Goal: Navigation & Orientation: Find specific page/section

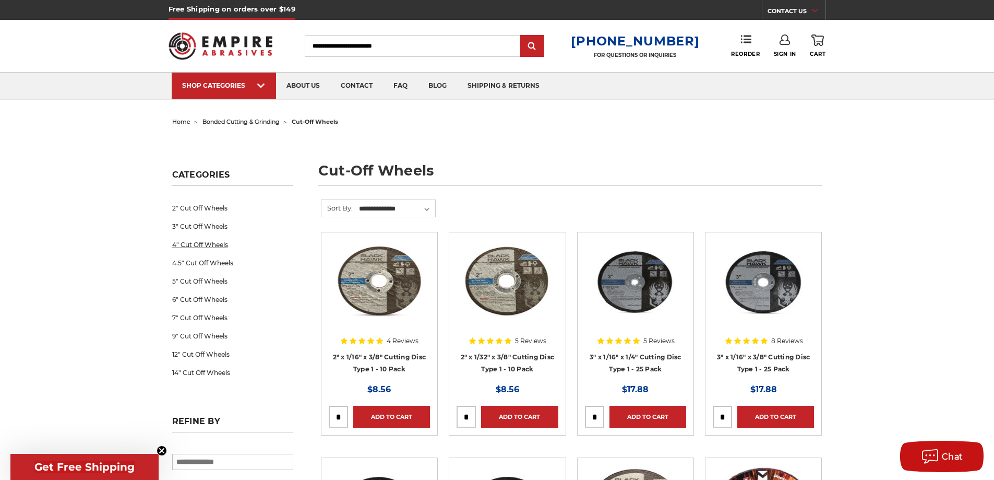
click at [201, 240] on link "4" Cut Off Wheels" at bounding box center [232, 244] width 121 height 18
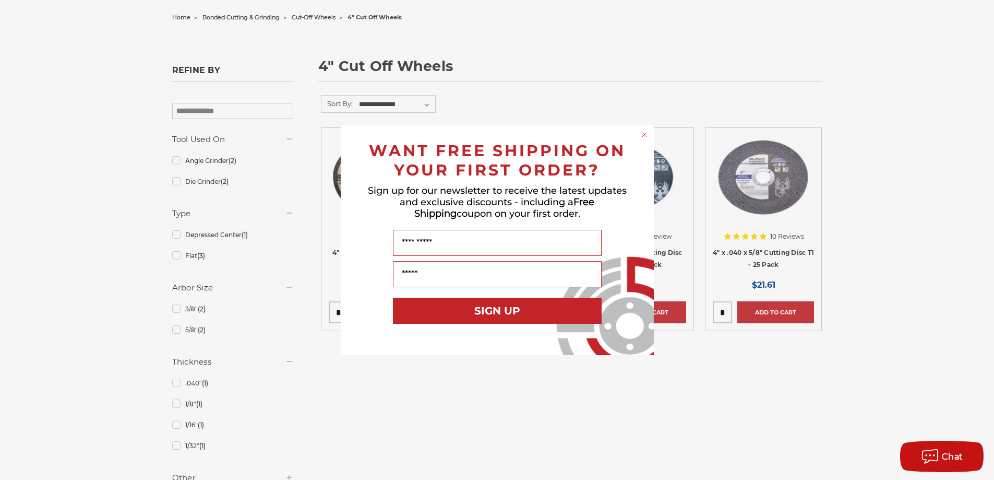
scroll to position [157, 0]
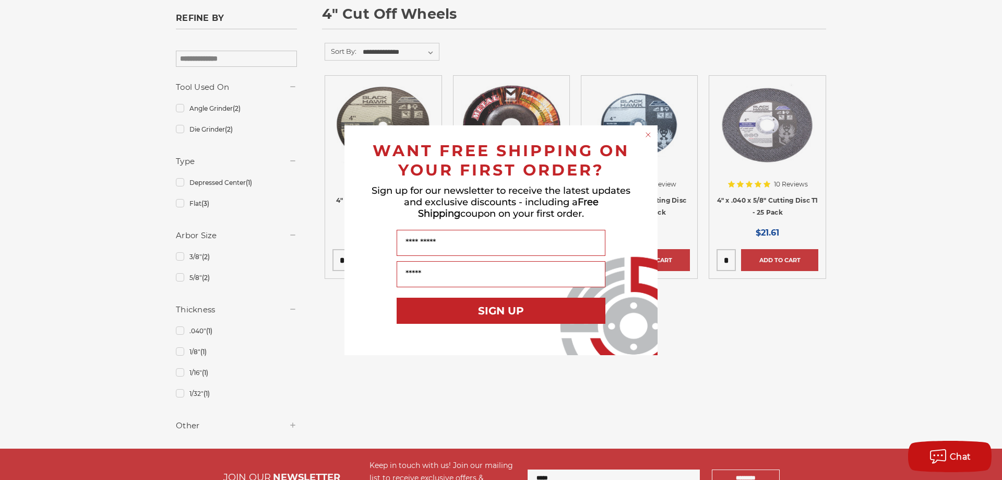
click at [938, 272] on div "Close dialog WANT FREE SHIPPING ON YOUR FIRST ORDER? Sign up for our newsletter…" at bounding box center [501, 240] width 1002 height 480
click at [650, 133] on circle "Close dialog" at bounding box center [648, 134] width 10 height 10
